Goal: Transaction & Acquisition: Purchase product/service

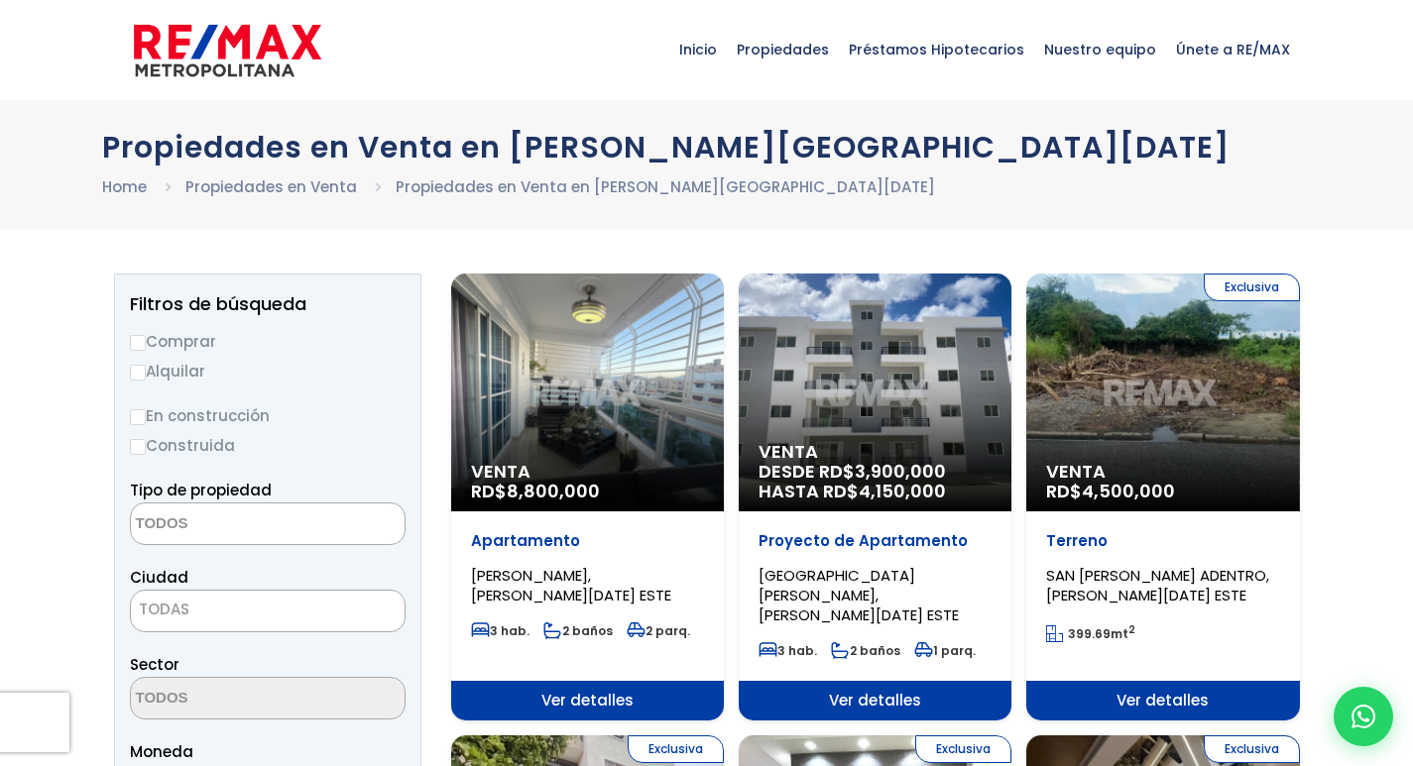
select select
click at [167, 331] on label "Comprar" at bounding box center [268, 341] width 276 height 25
click at [146, 335] on input "Comprar" at bounding box center [138, 343] width 16 height 16
radio input "true"
click at [186, 514] on textarea "Search" at bounding box center [227, 525] width 192 height 43
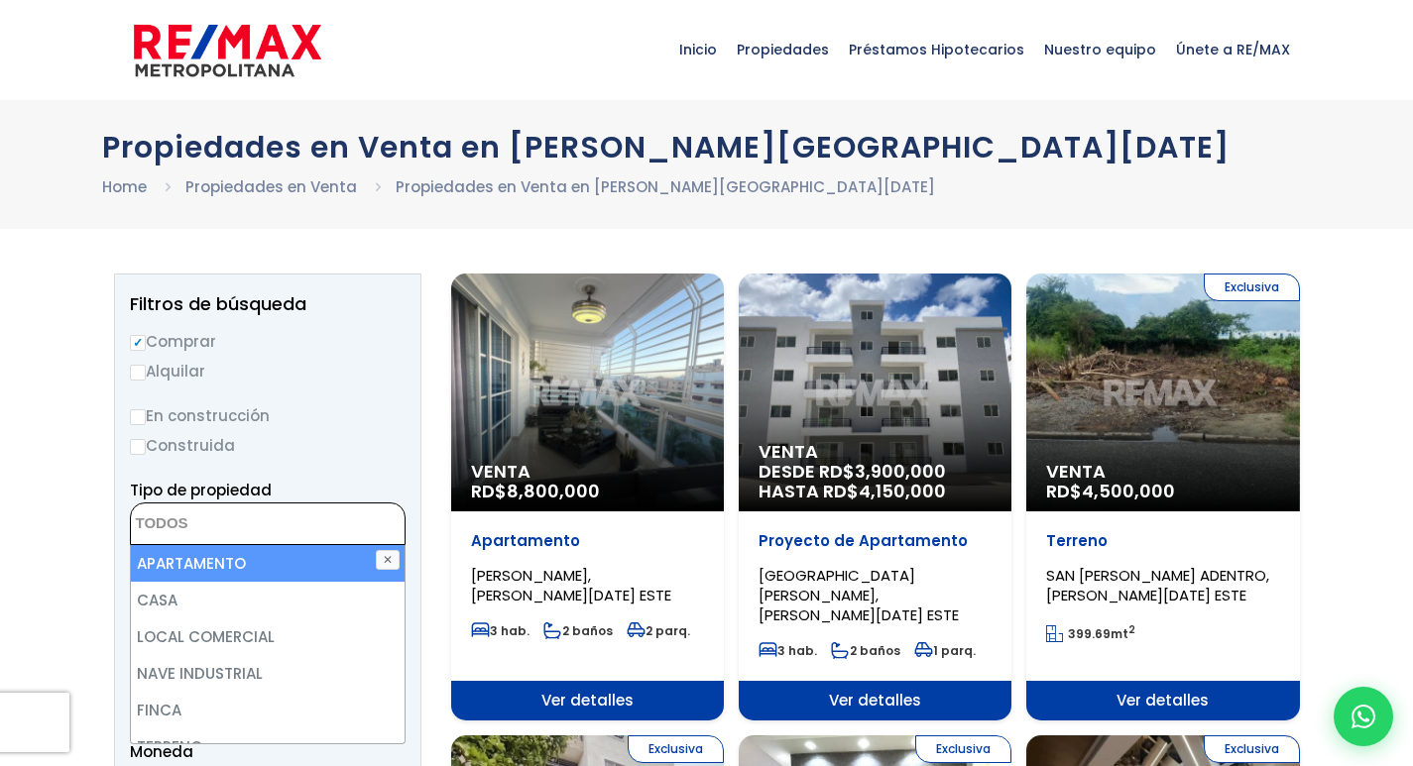
click at [198, 568] on li "APARTAMENTO" at bounding box center [268, 563] width 274 height 37
select select "apartment"
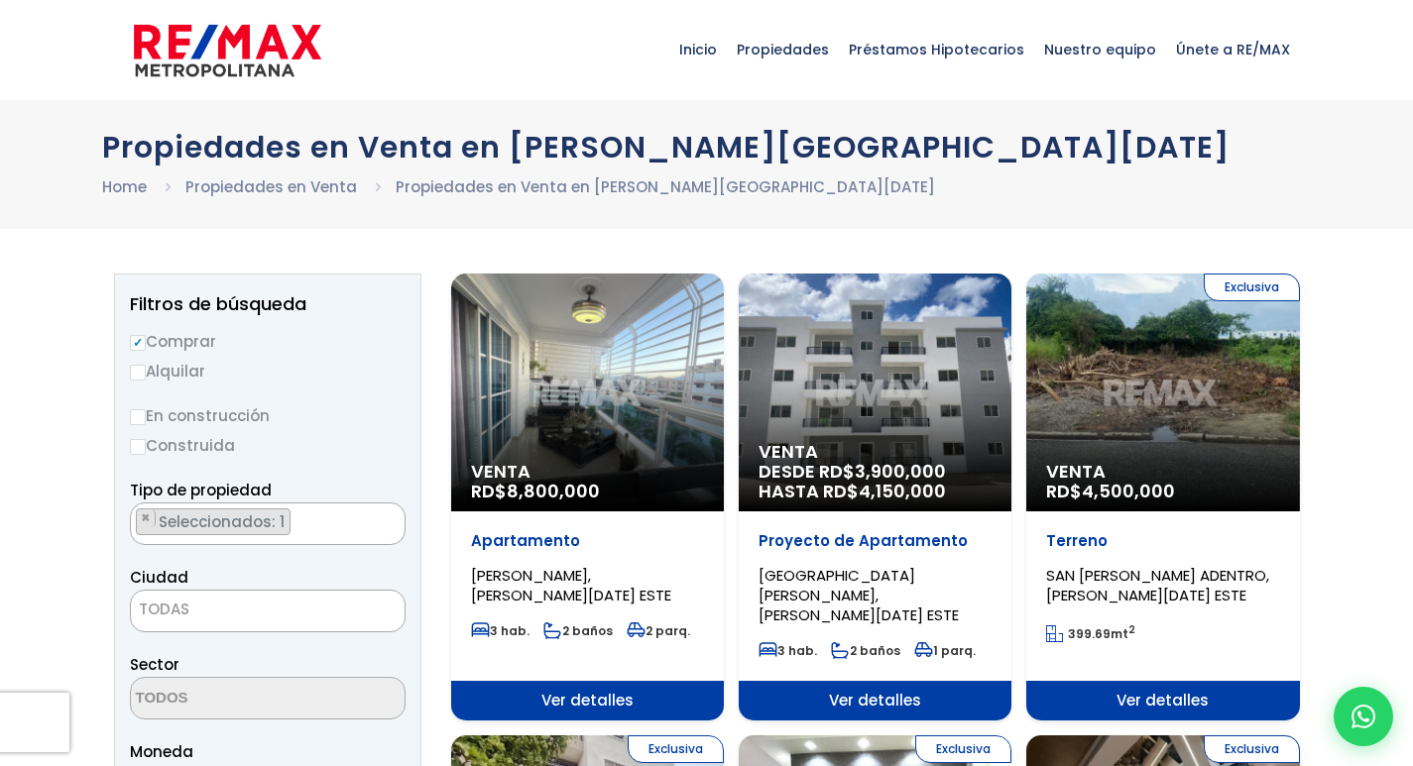
click at [157, 618] on span "TODAS" at bounding box center [164, 609] width 51 height 21
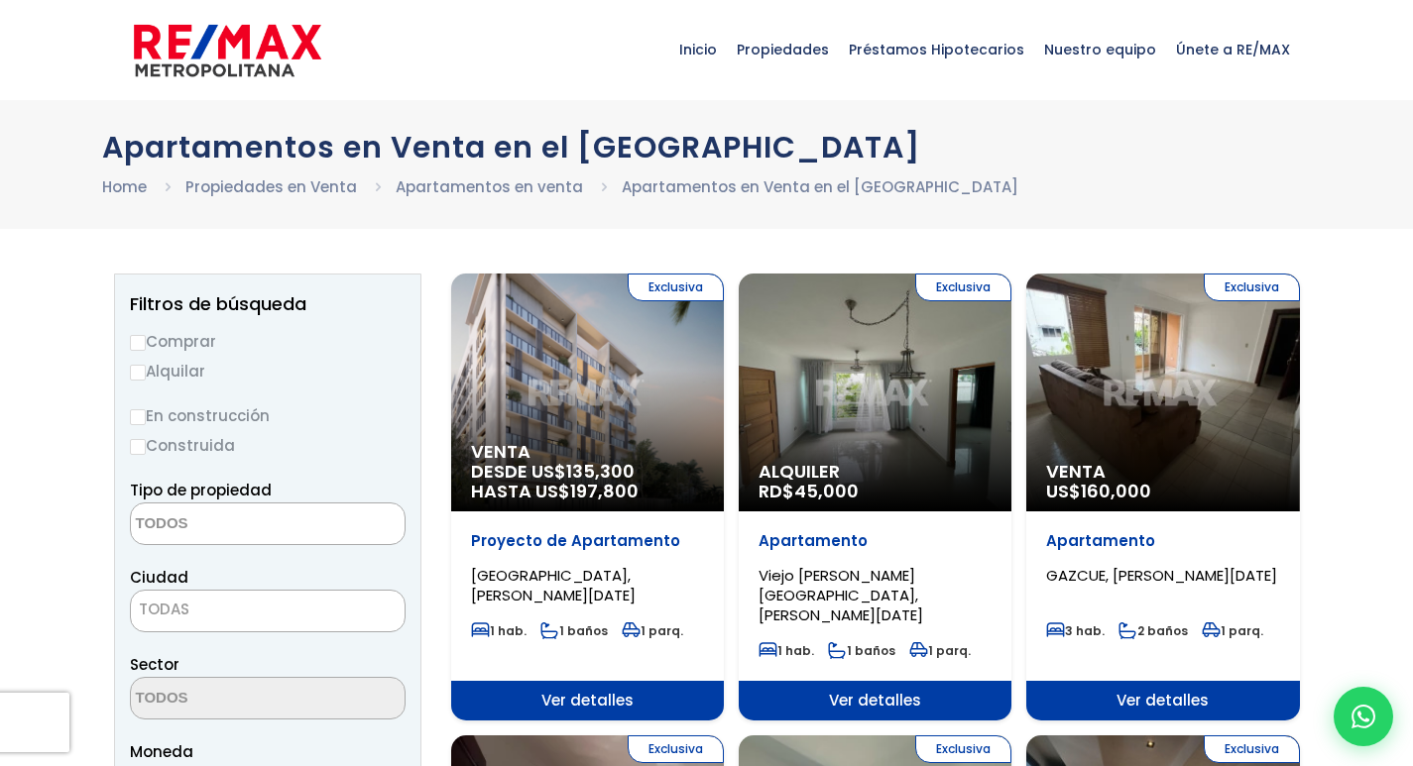
select select
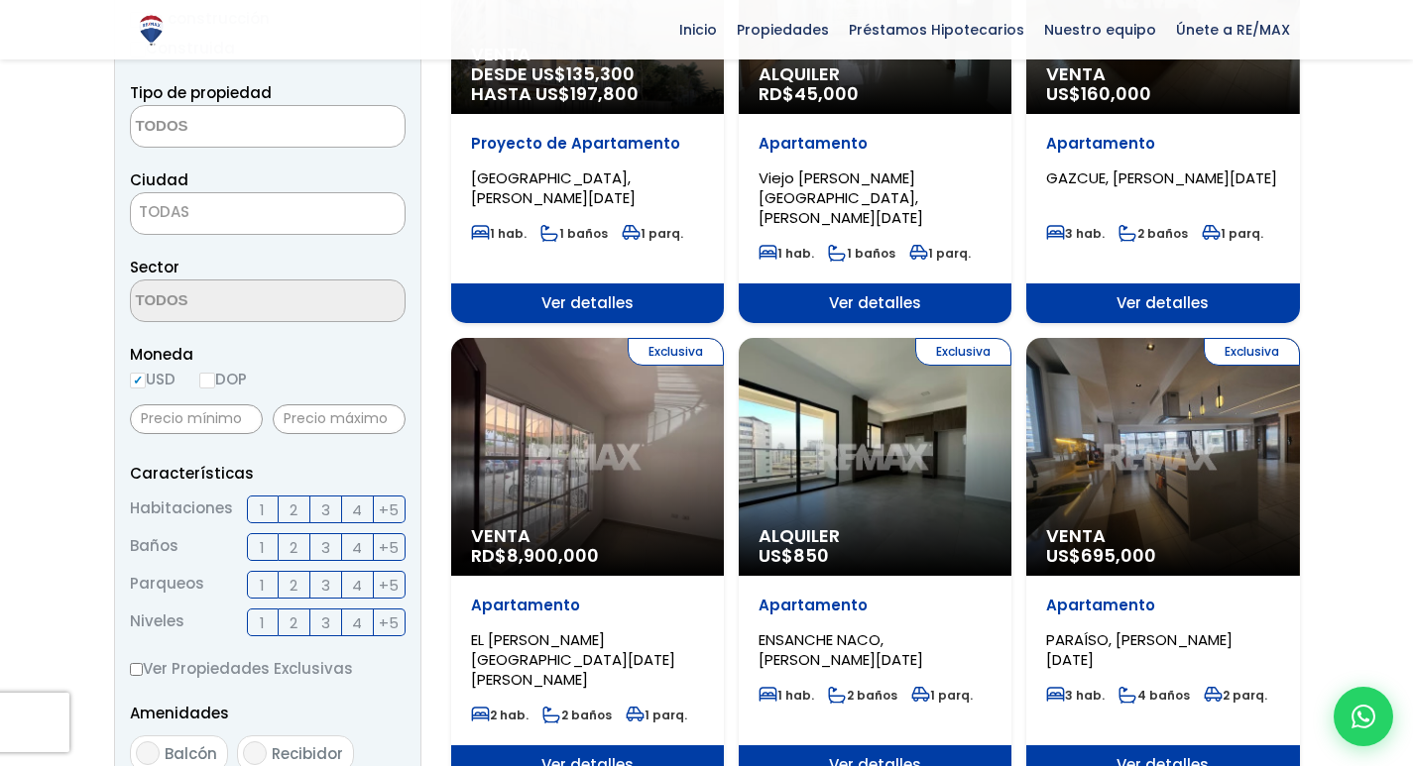
scroll to position [99, 0]
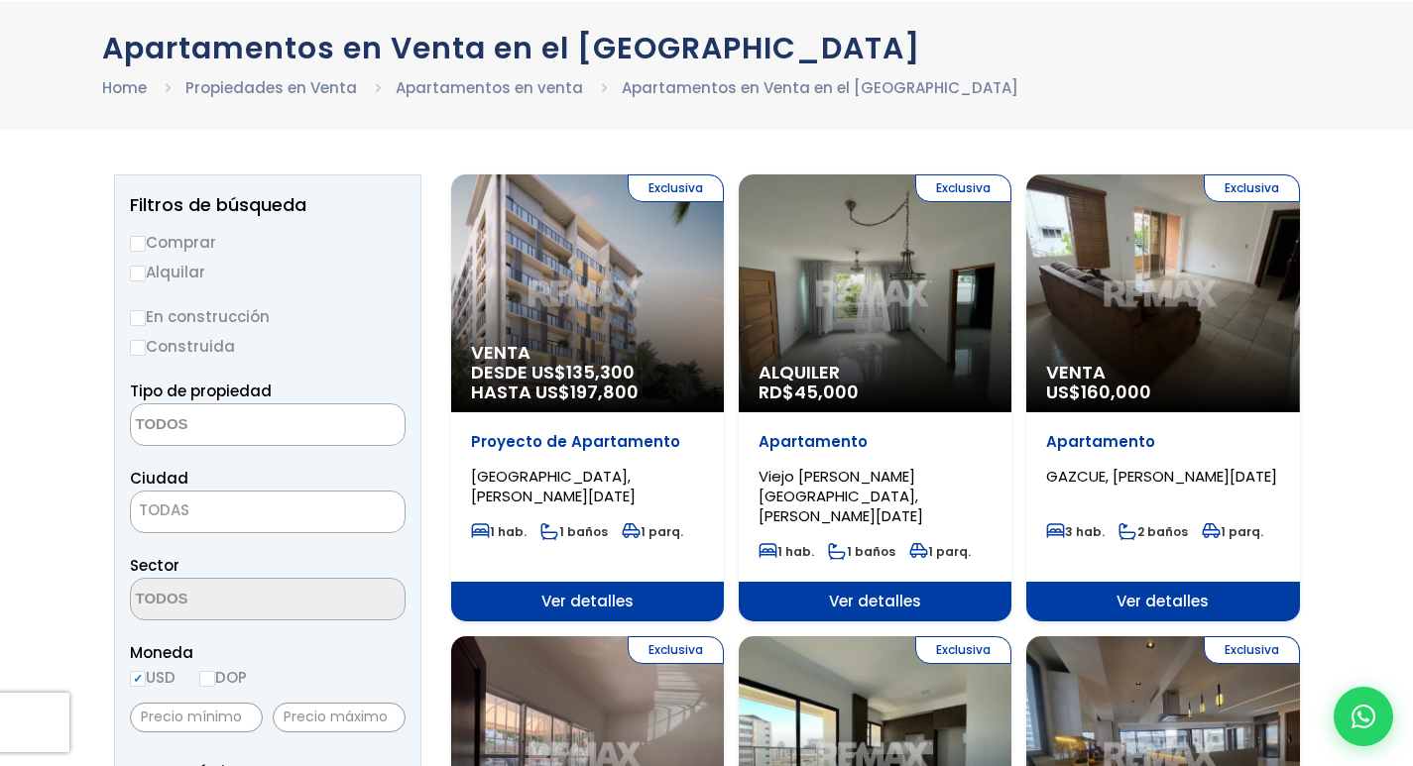
click at [194, 245] on label "Comprar" at bounding box center [268, 242] width 276 height 25
click at [146, 245] on input "Comprar" at bounding box center [138, 244] width 16 height 16
radio input "true"
click at [297, 433] on textarea "Search" at bounding box center [227, 425] width 192 height 43
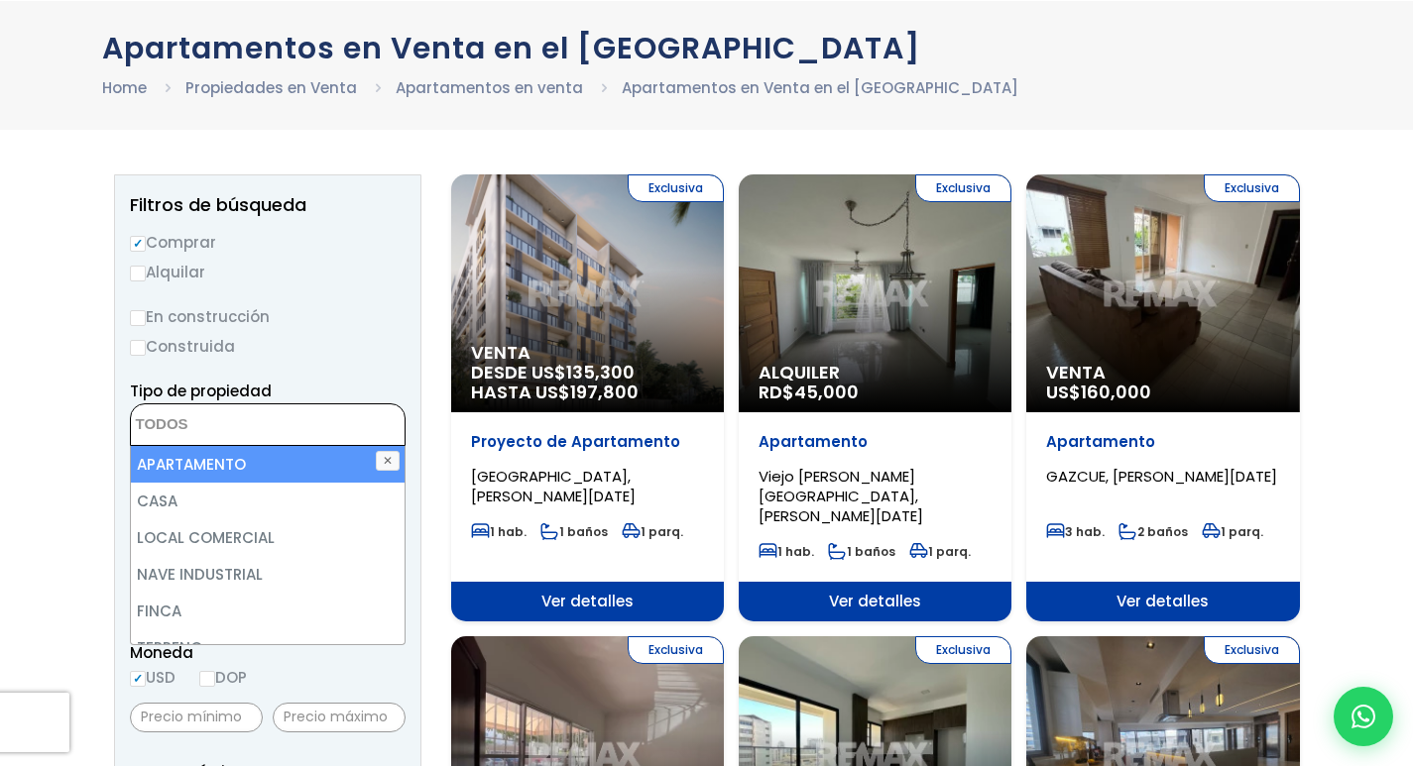
click at [293, 467] on li "APARTAMENTO" at bounding box center [268, 464] width 274 height 37
select select "apartment"
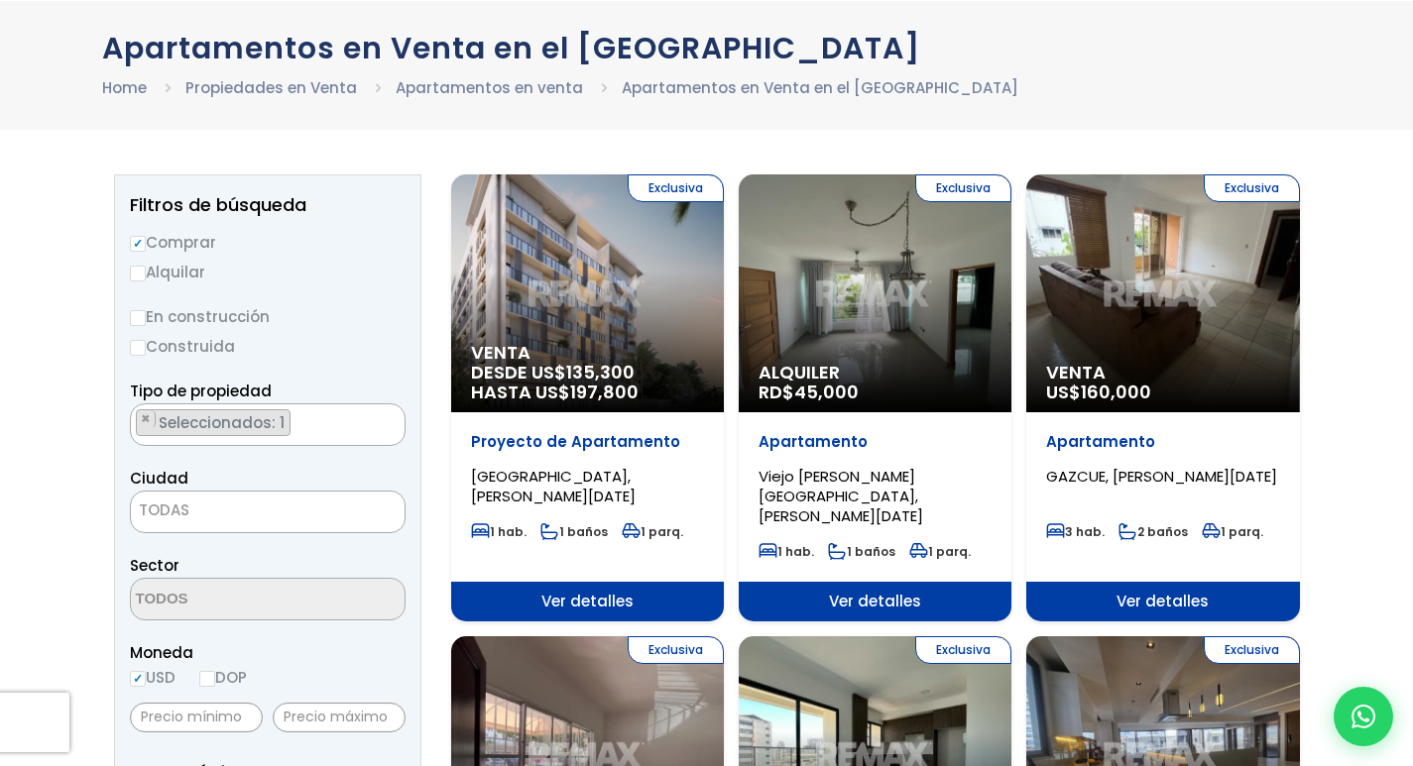
click at [205, 520] on span "TODAS" at bounding box center [268, 511] width 274 height 28
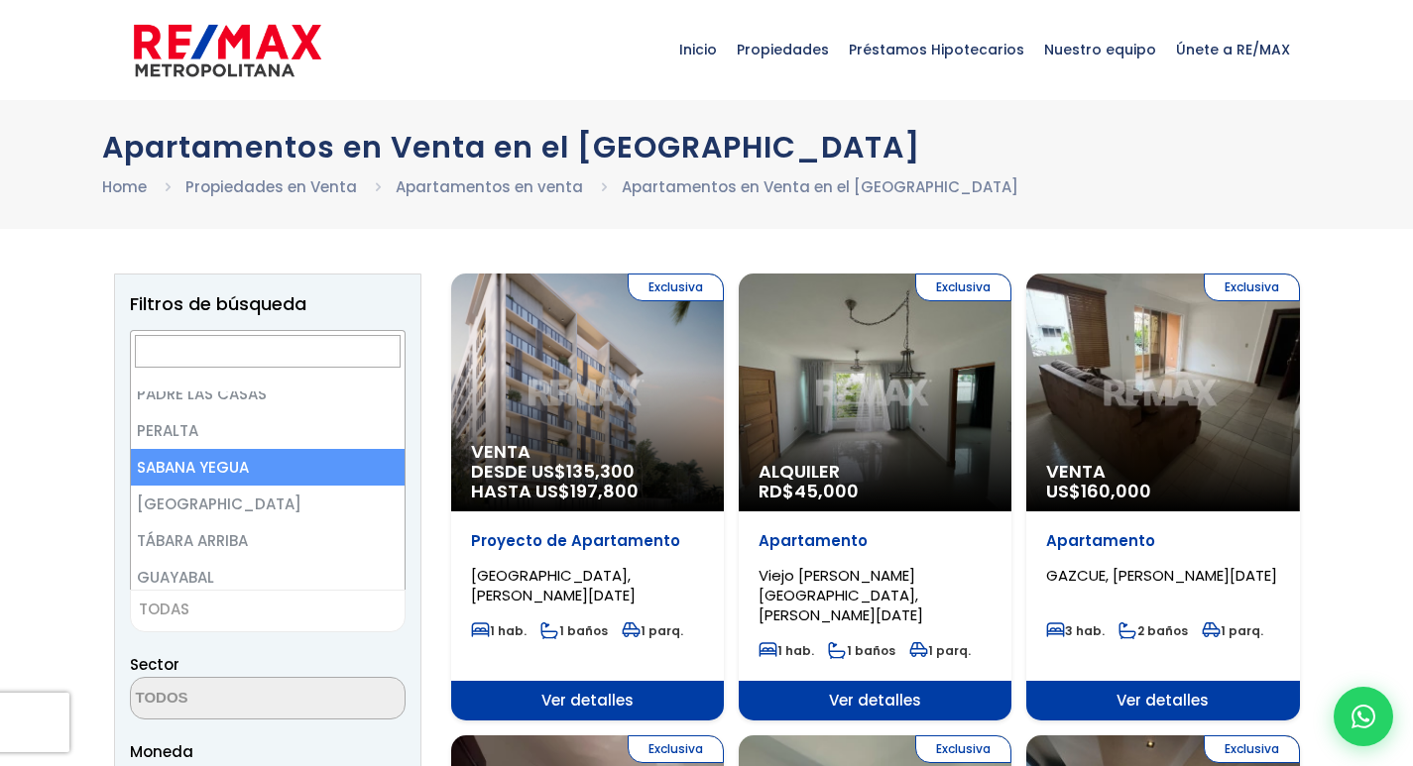
scroll to position [0, 0]
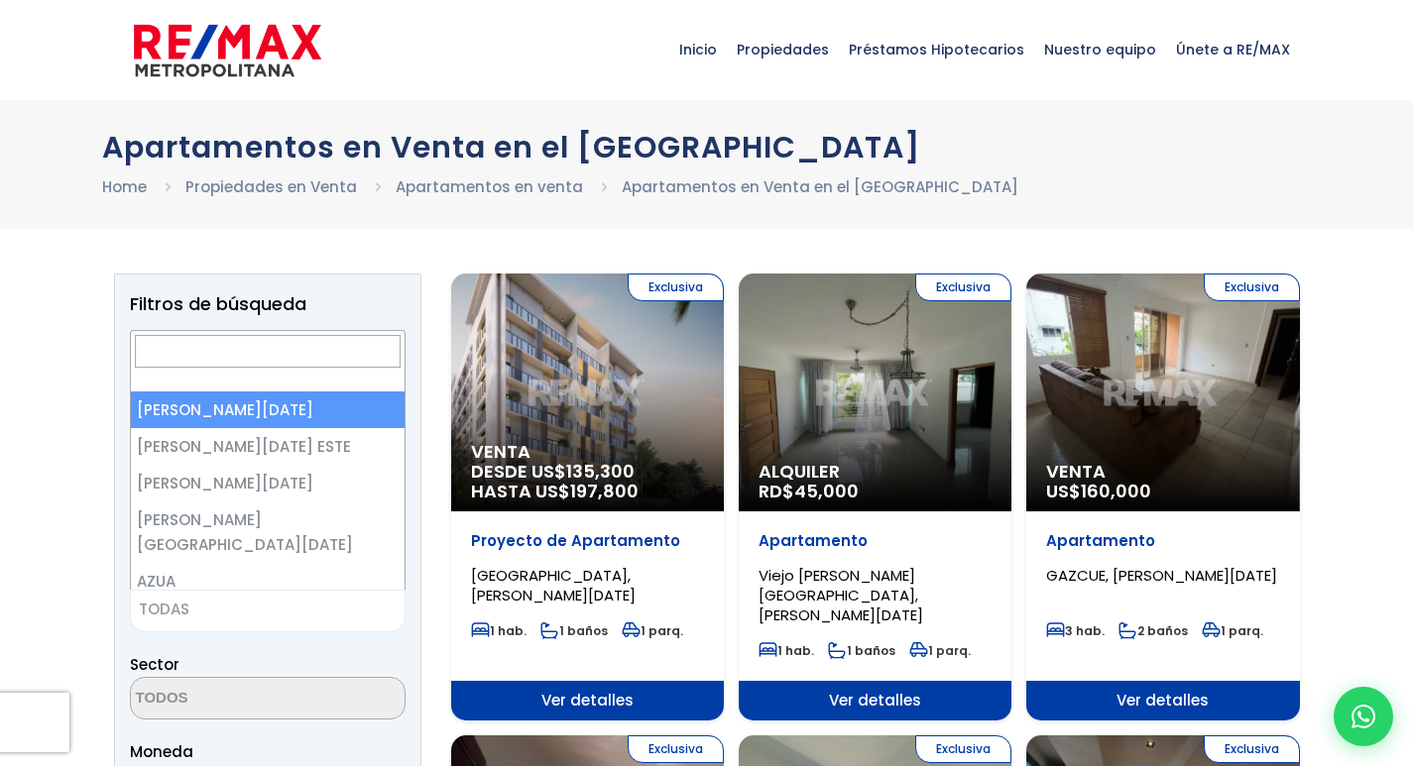
select select "1"
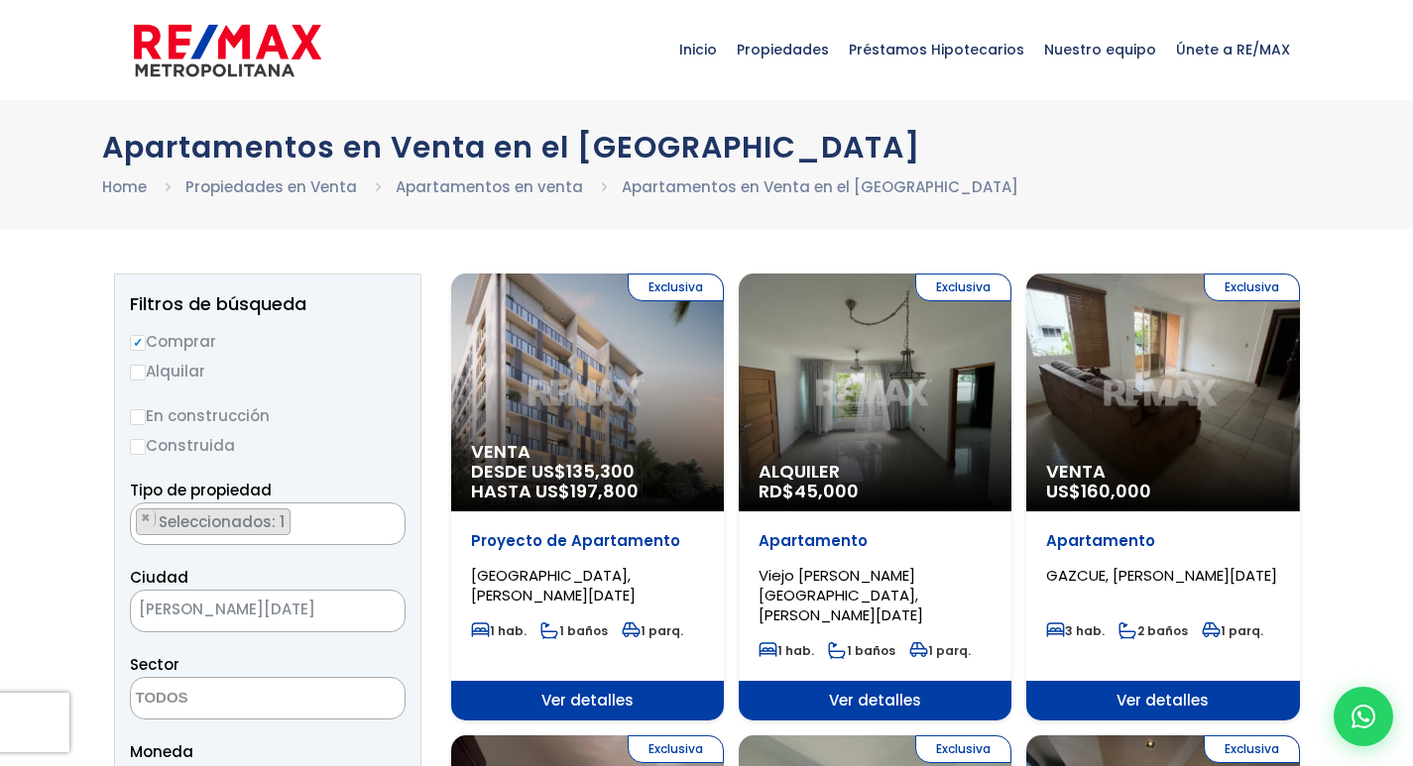
scroll to position [99, 0]
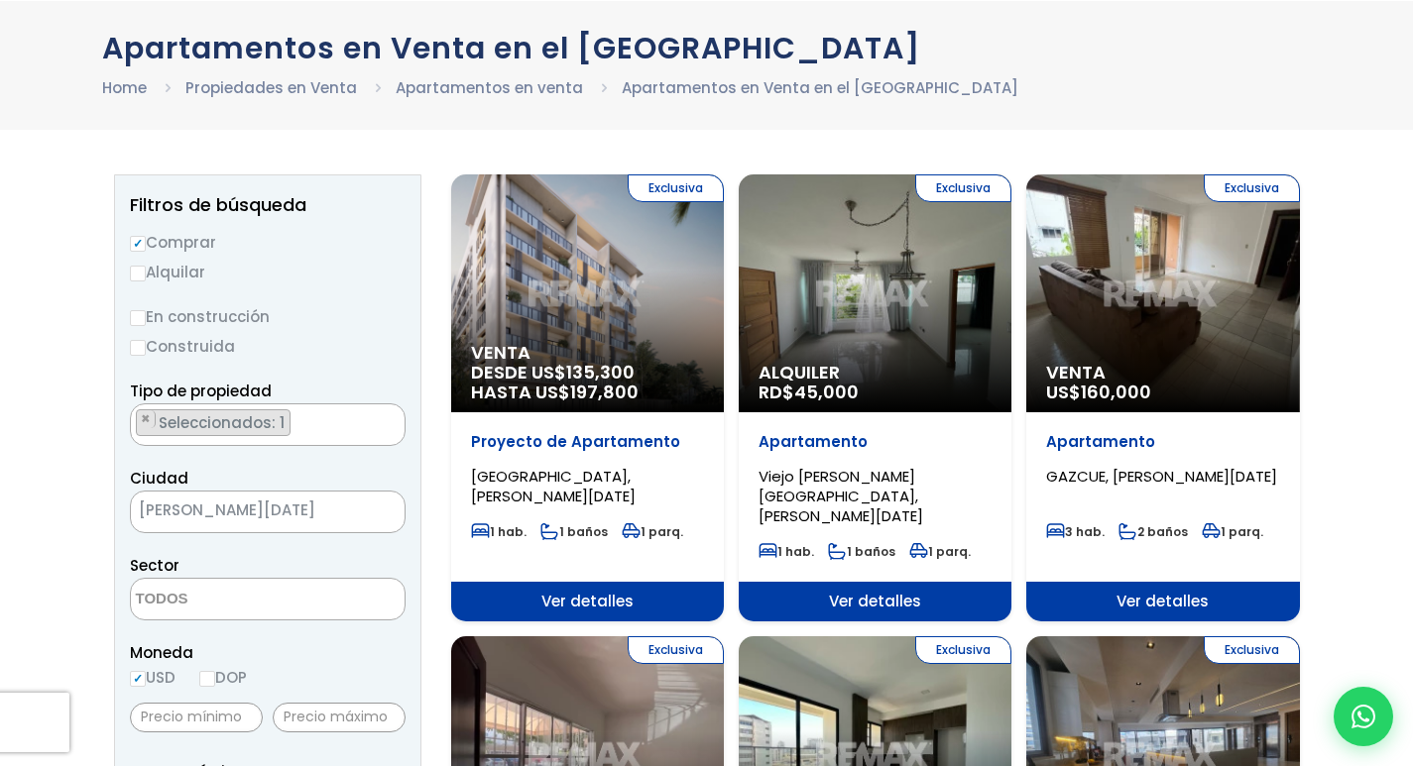
click at [160, 602] on textarea "Search" at bounding box center [227, 600] width 192 height 43
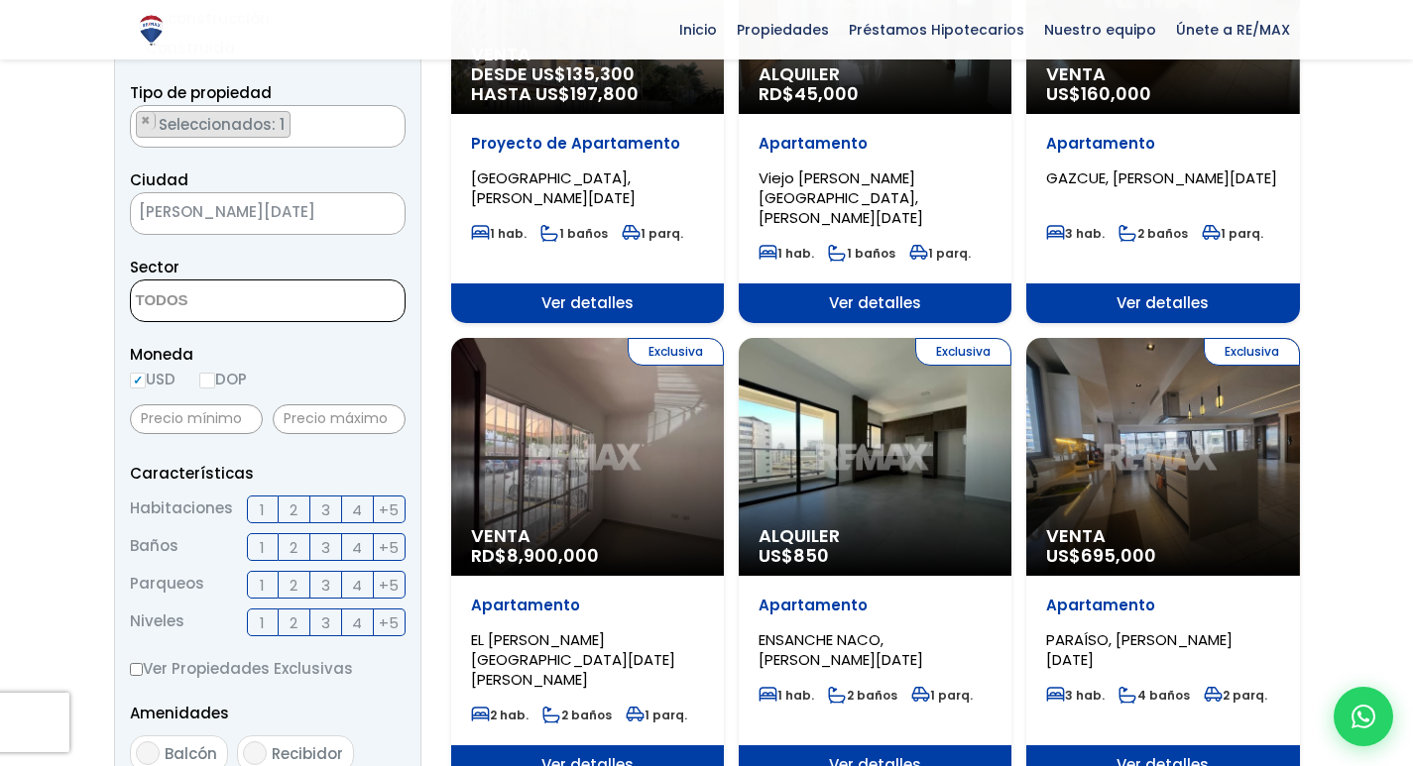
scroll to position [496, 0]
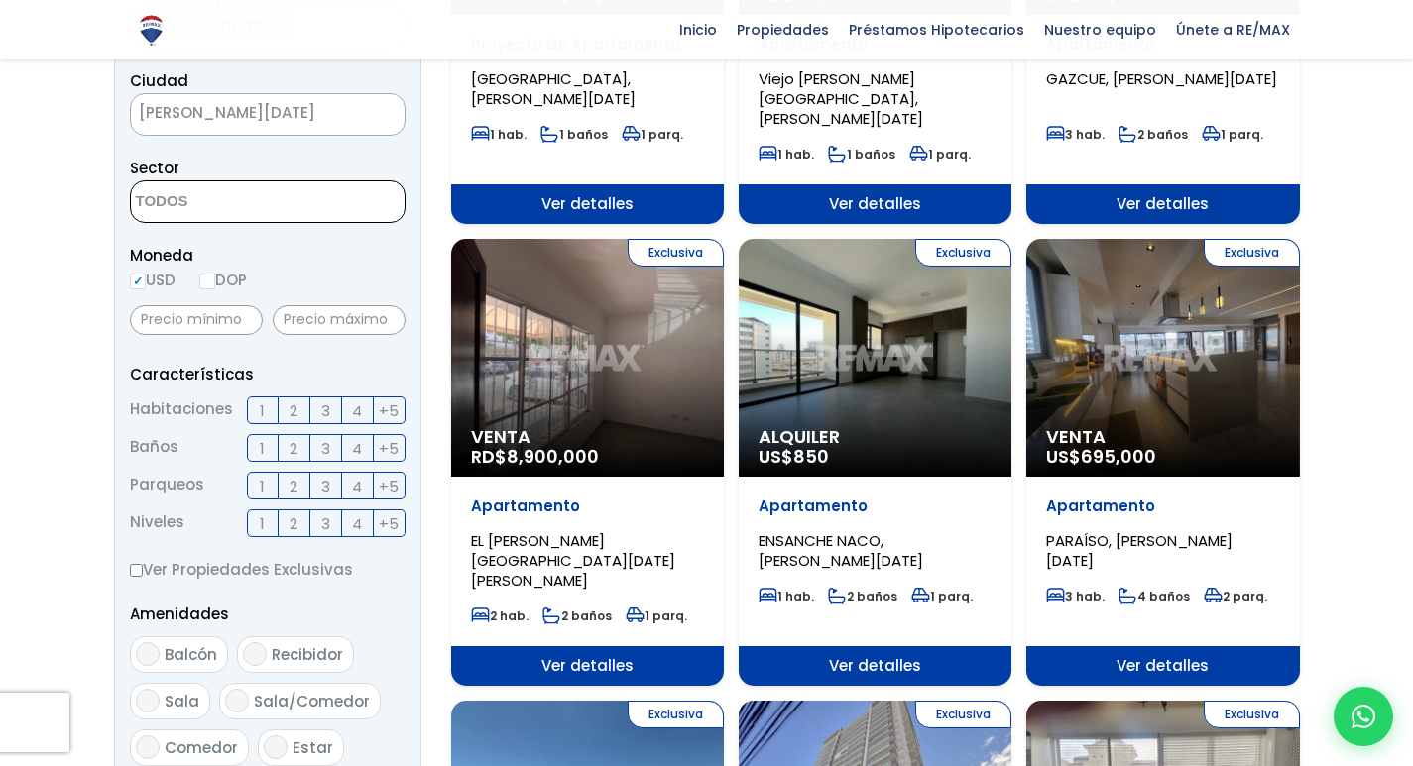
click at [300, 414] on label "2" at bounding box center [295, 411] width 32 height 28
click at [0, 0] on input "2" at bounding box center [0, 0] width 0 height 0
click at [300, 445] on label "2" at bounding box center [295, 448] width 32 height 28
click at [0, 0] on input "2" at bounding box center [0, 0] width 0 height 0
click at [287, 488] on label "2" at bounding box center [295, 486] width 32 height 28
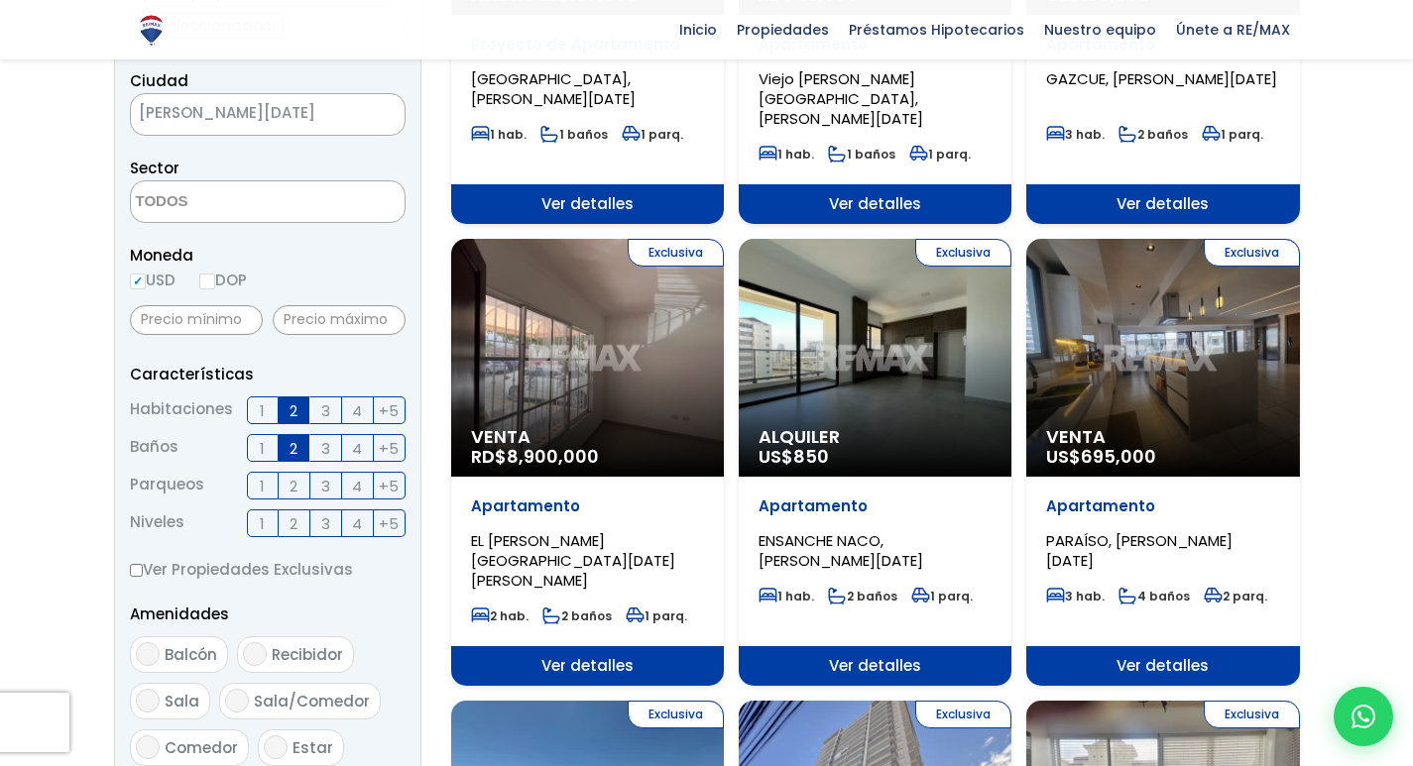
click at [0, 0] on input "2" at bounding box center [0, 0] width 0 height 0
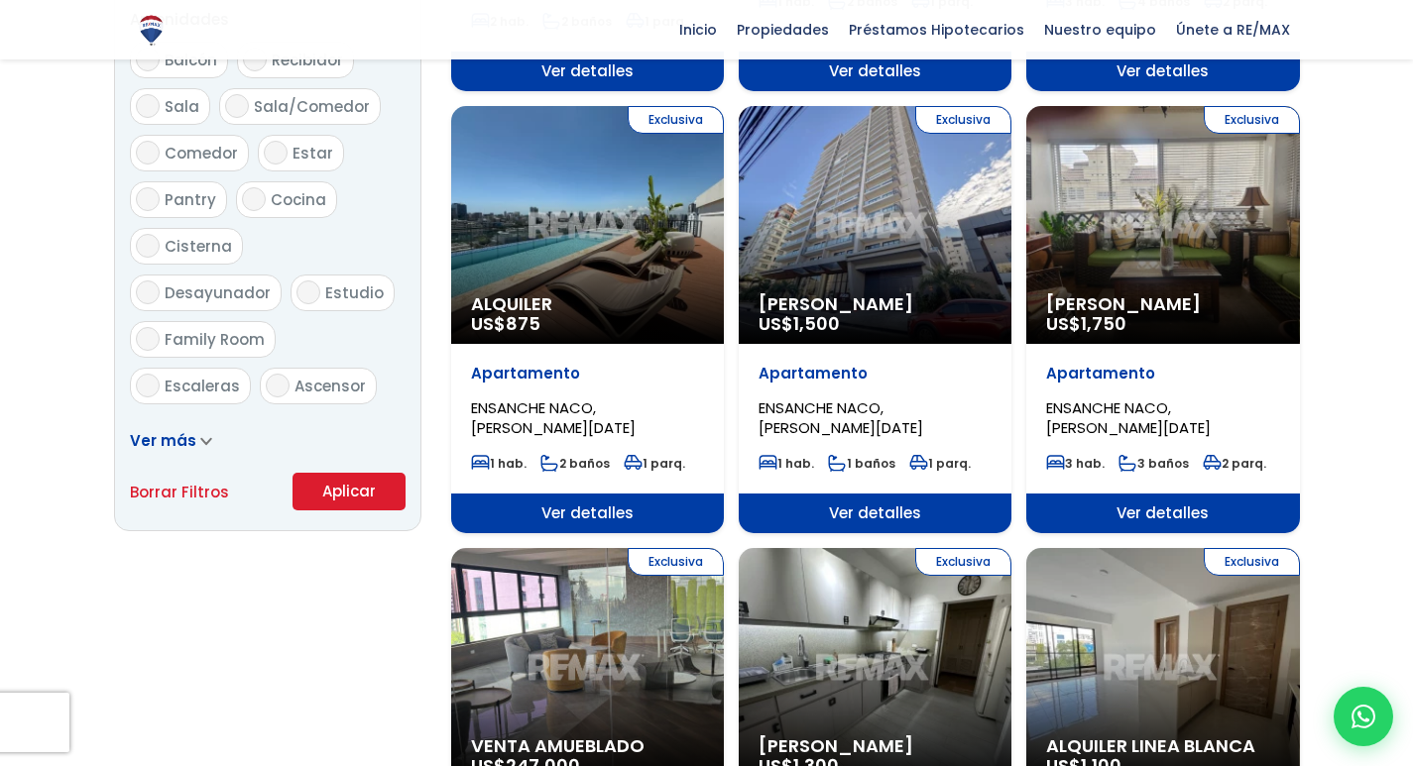
scroll to position [1190, 0]
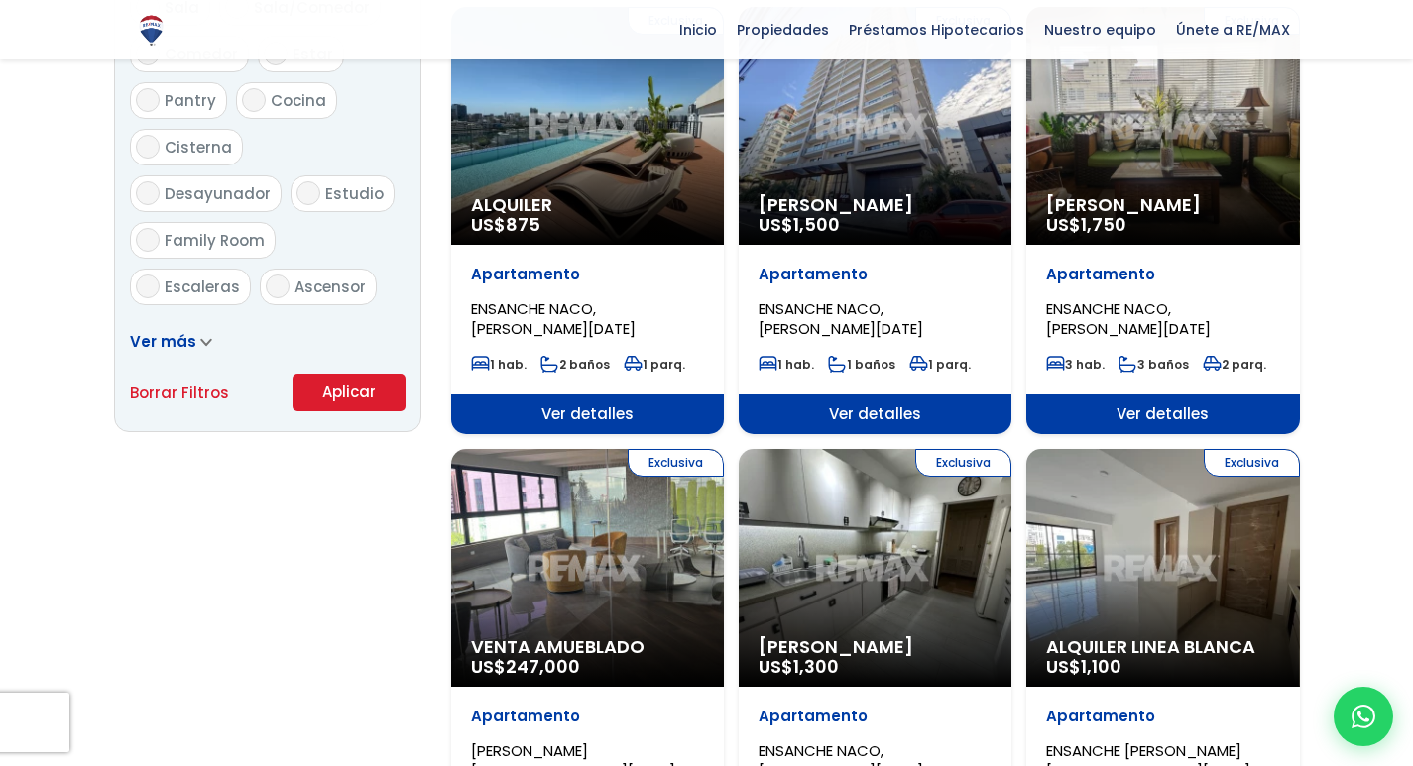
click at [334, 399] on button "Aplicar" at bounding box center [348, 393] width 113 height 38
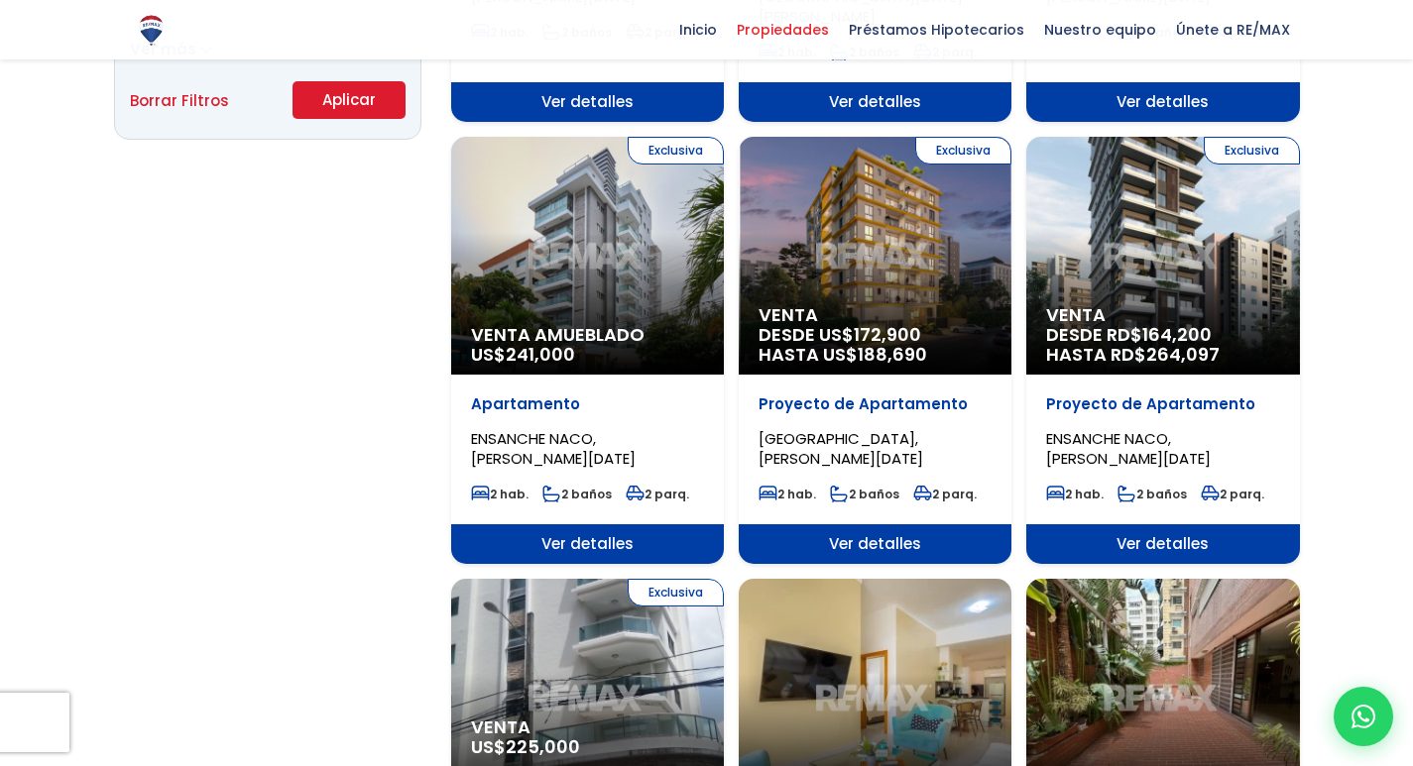
scroll to position [1586, 0]
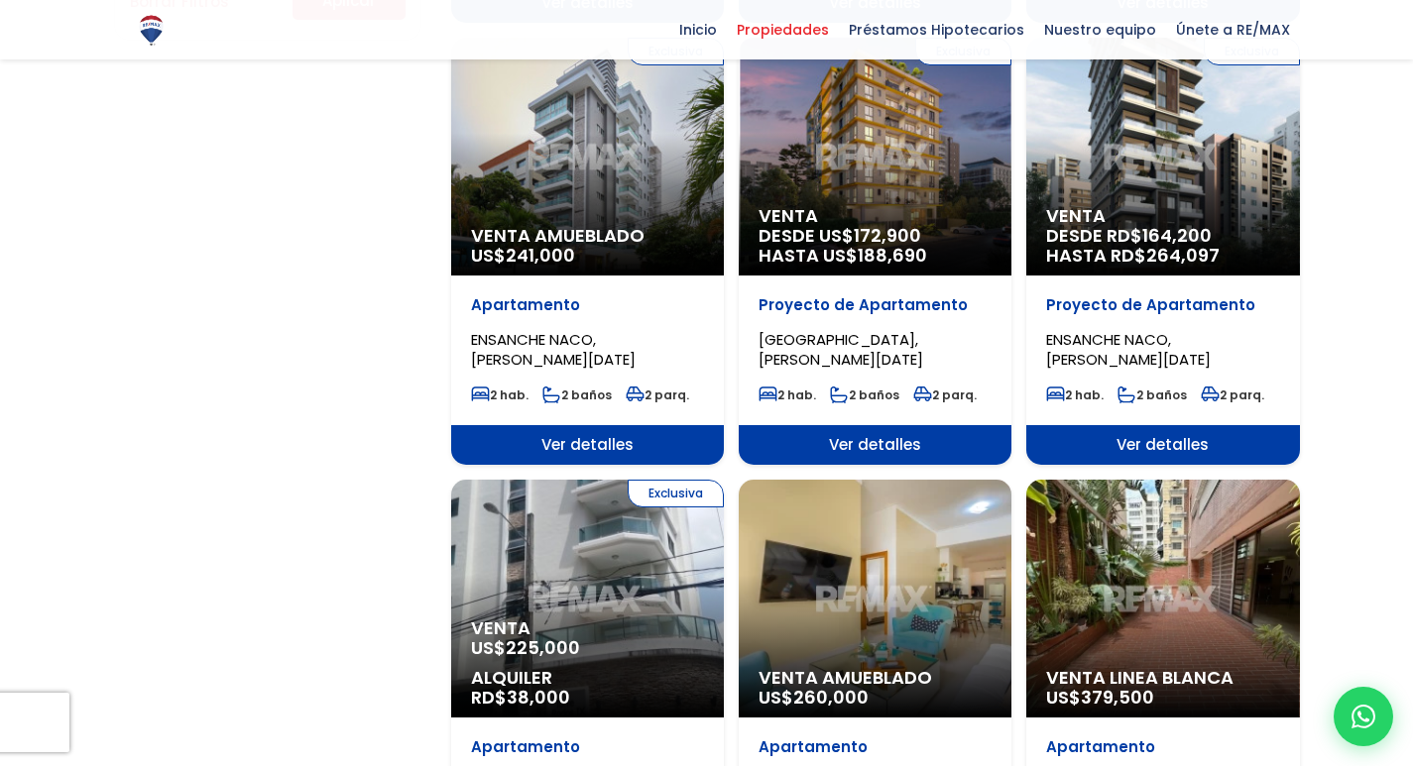
click at [600, 561] on div "Exclusiva Venta US$ 225,000 Alquiler RD$ 38,000" at bounding box center [587, 599] width 273 height 238
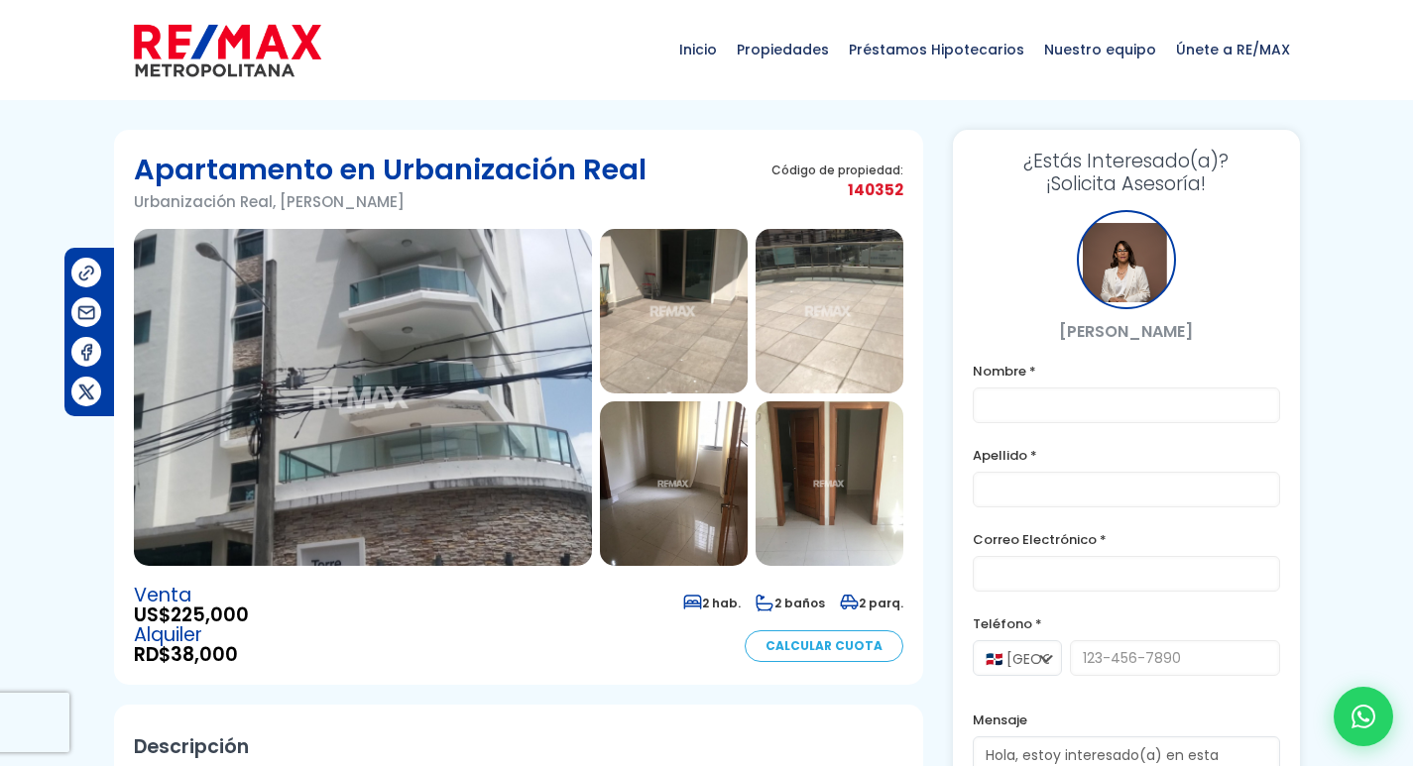
click at [254, 320] on img at bounding box center [363, 397] width 458 height 337
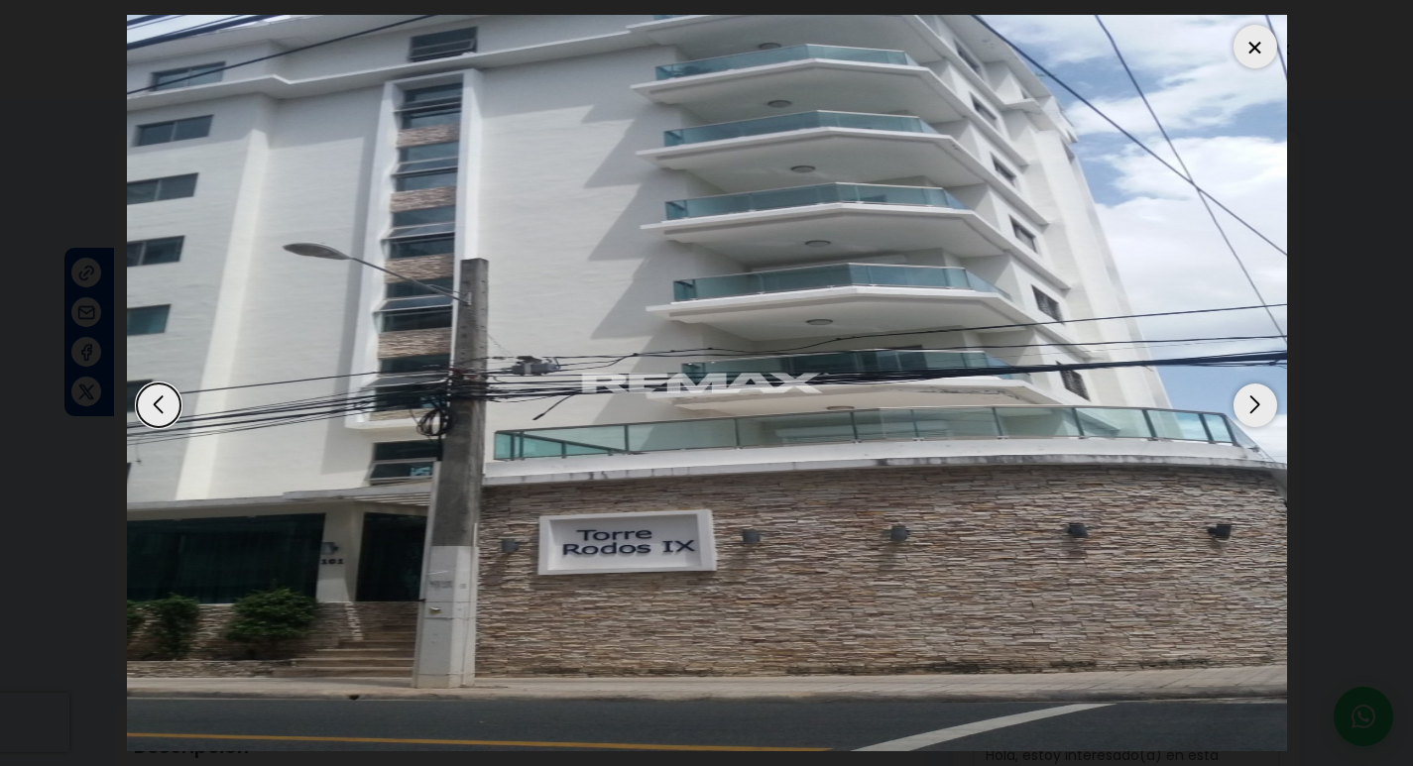
click at [1253, 399] on div "Next slide" at bounding box center [1255, 406] width 44 height 44
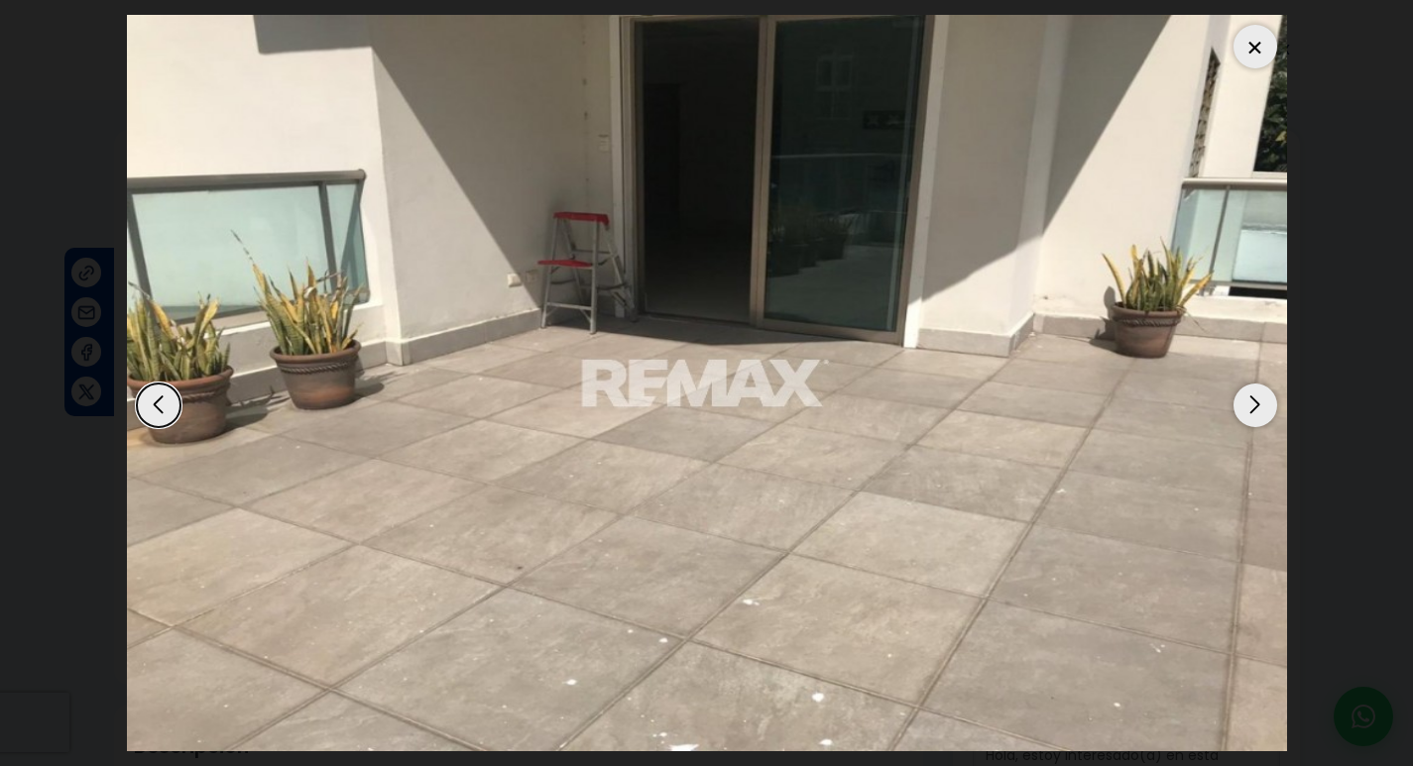
click at [1253, 399] on div "Next slide" at bounding box center [1255, 406] width 44 height 44
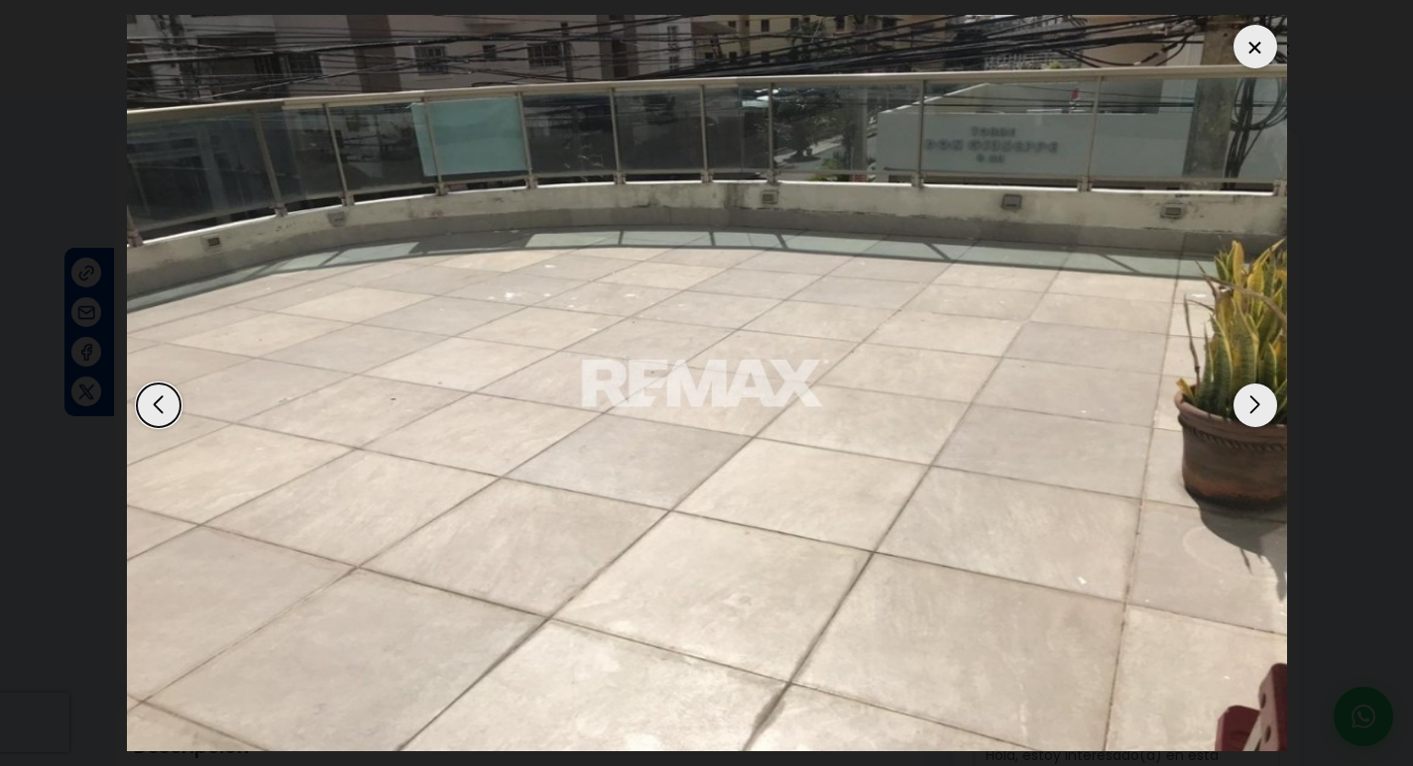
click at [1253, 399] on div "Next slide" at bounding box center [1255, 406] width 44 height 44
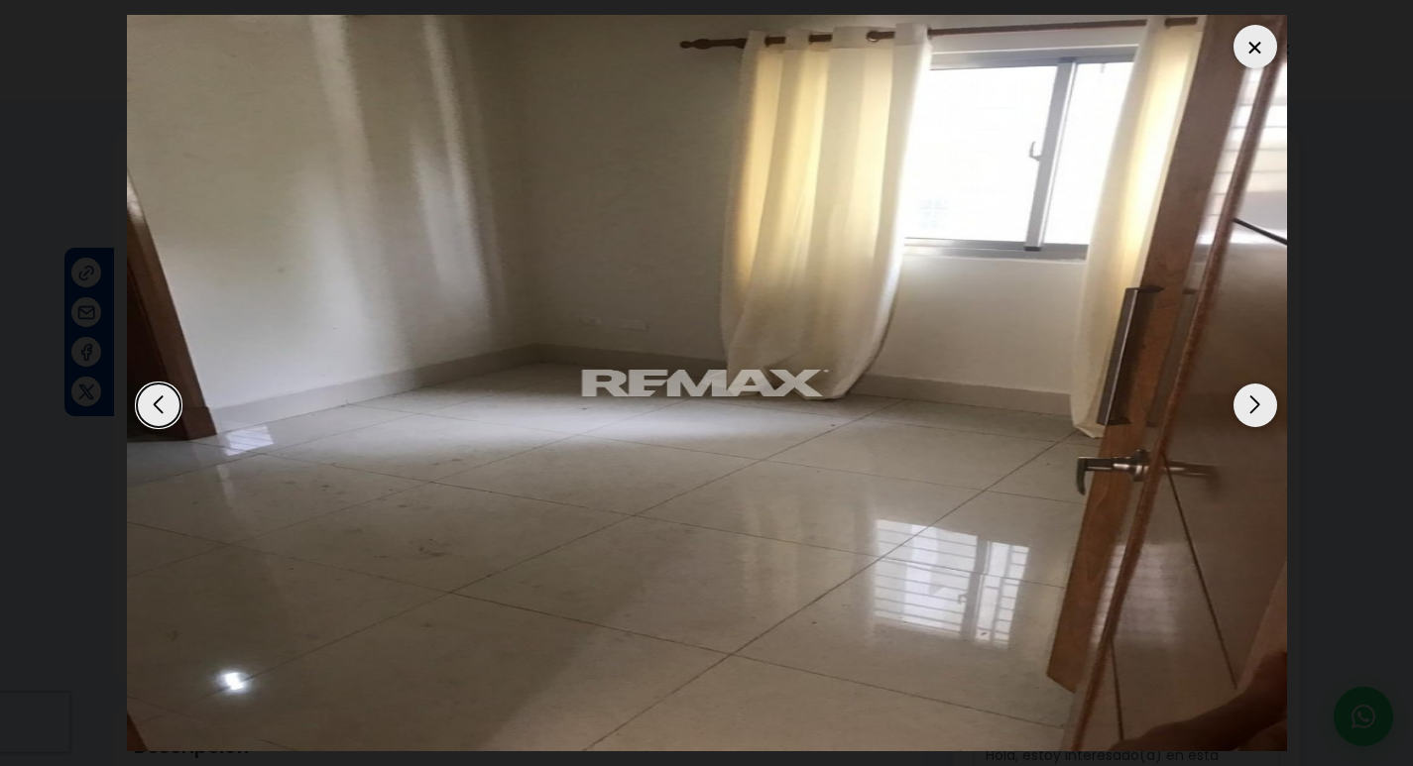
click at [1253, 399] on div "Next slide" at bounding box center [1255, 406] width 44 height 44
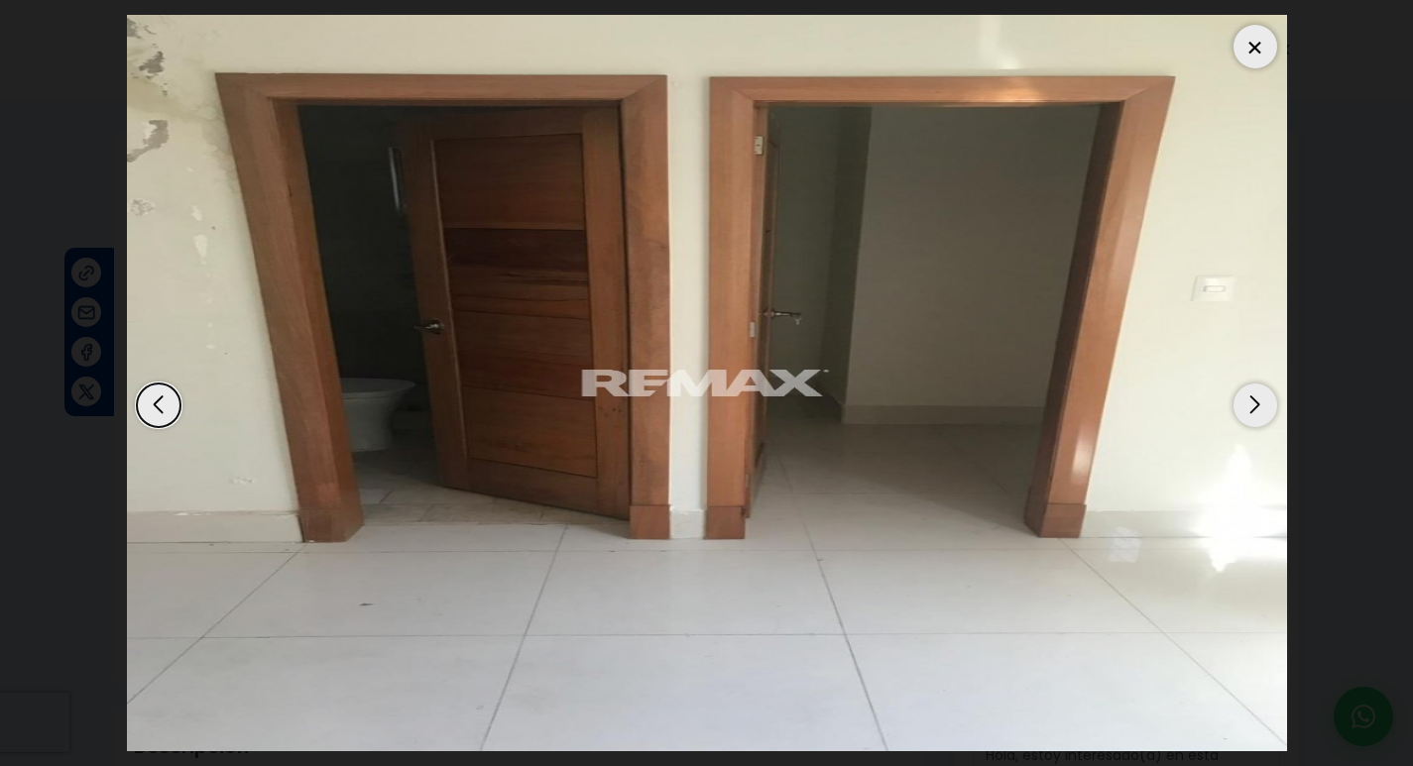
click at [1253, 399] on div "Next slide" at bounding box center [1255, 406] width 44 height 44
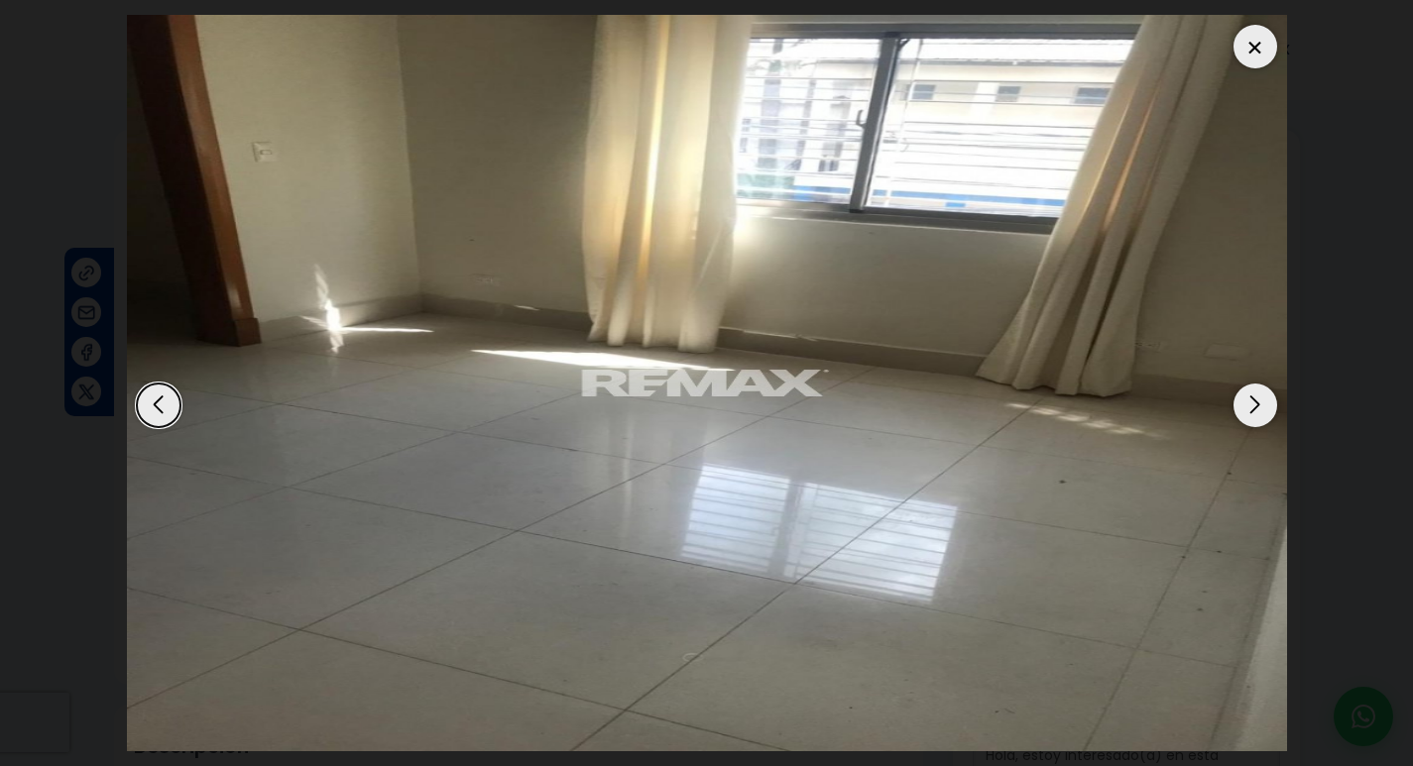
click at [1253, 399] on div "Next slide" at bounding box center [1255, 406] width 44 height 44
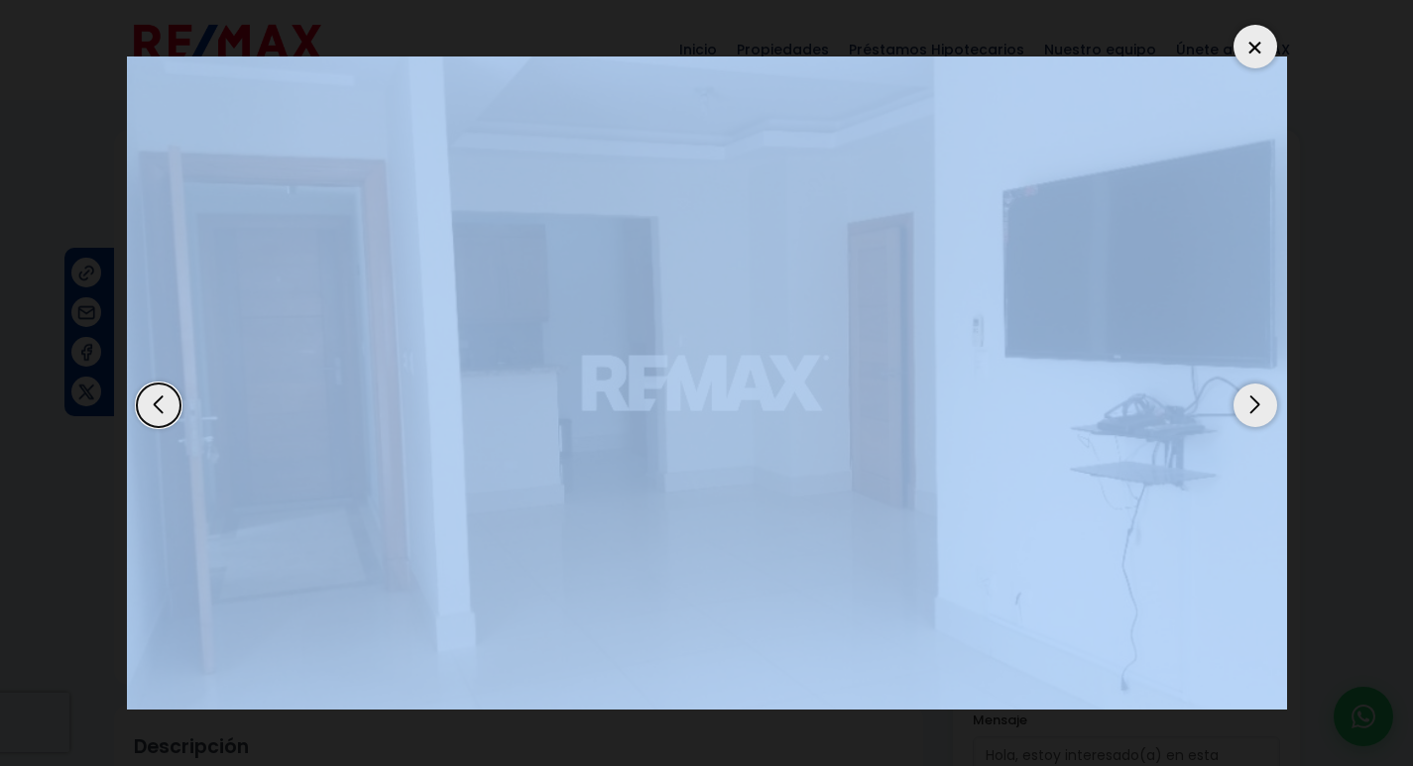
click at [1253, 399] on div "Next slide" at bounding box center [1255, 406] width 44 height 44
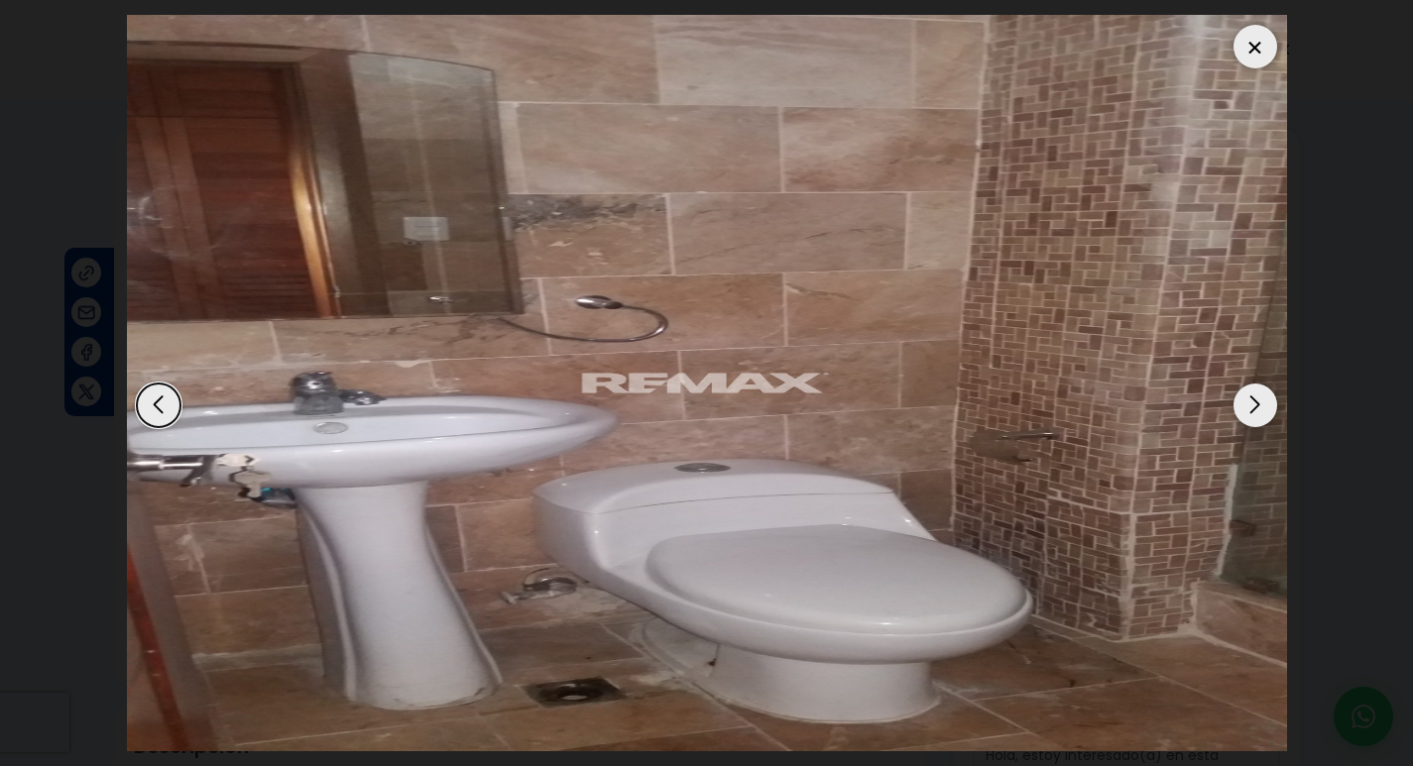
click at [1302, 424] on dialog at bounding box center [707, 383] width 1190 height 766
click at [1261, 45] on div at bounding box center [1255, 47] width 44 height 44
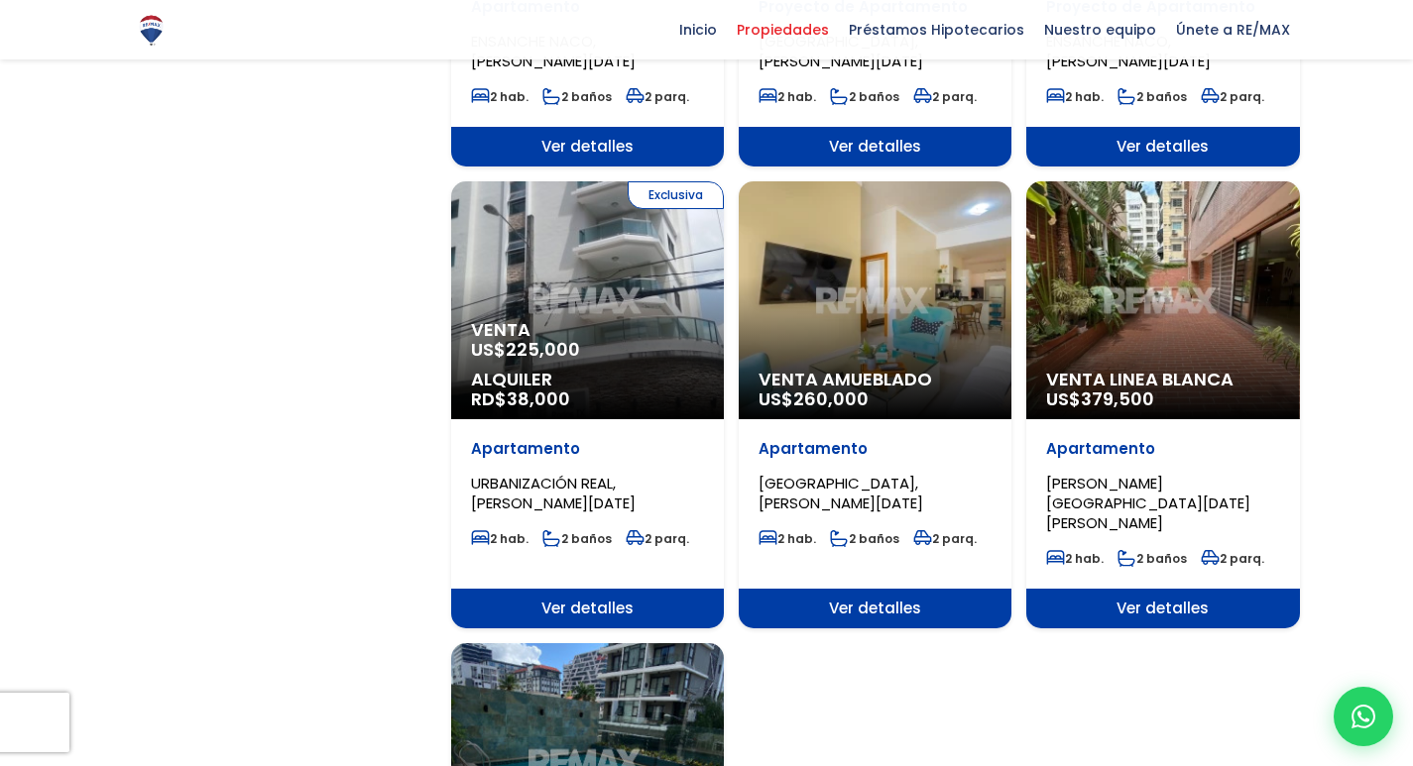
scroll to position [1785, 0]
